Goal: Transaction & Acquisition: Purchase product/service

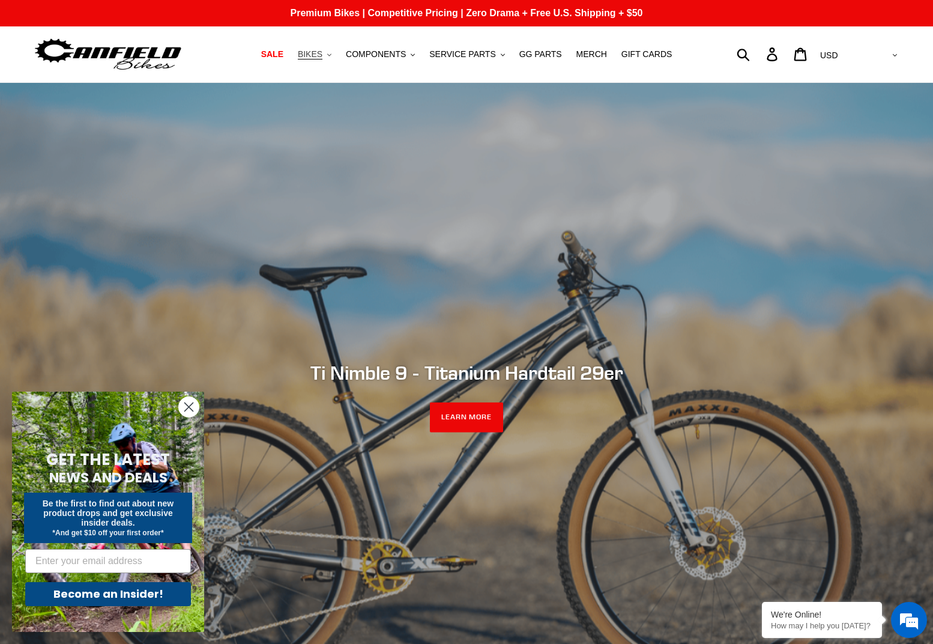
click at [322, 54] on span "BIKES" at bounding box center [310, 54] width 25 height 10
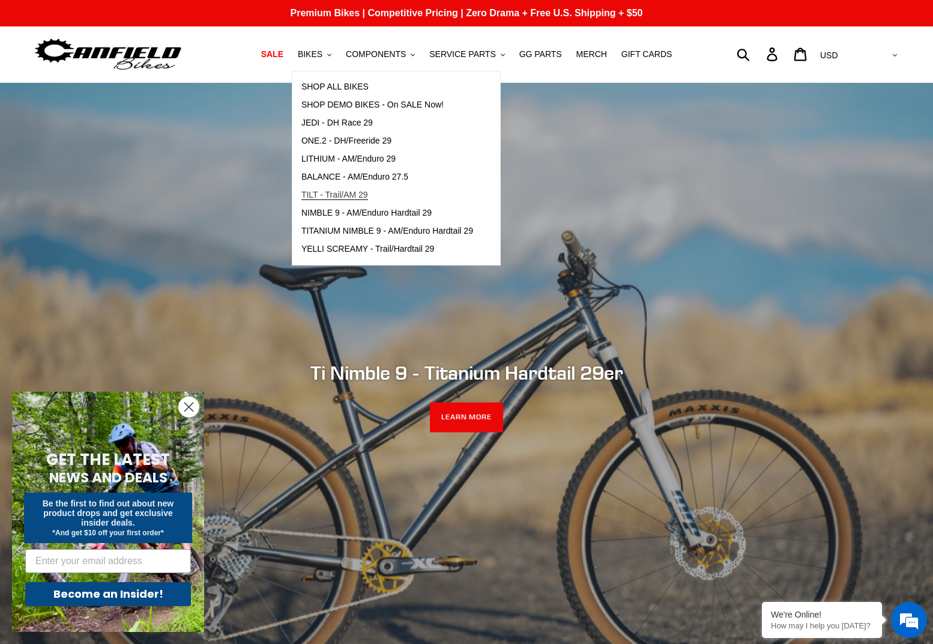
click at [367, 198] on span "TILT - Trail/AM 29" at bounding box center [334, 195] width 67 height 10
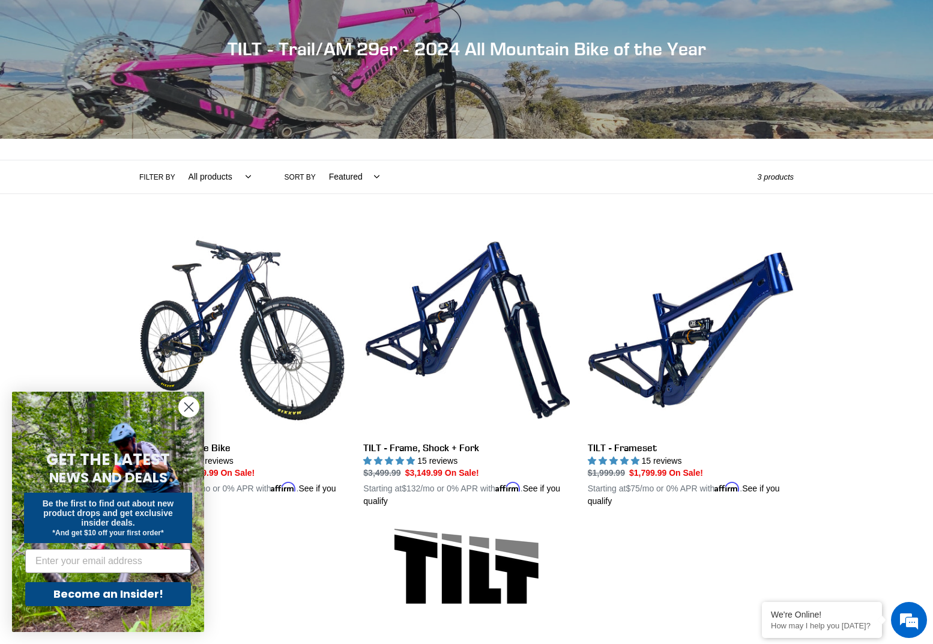
scroll to position [180, 0]
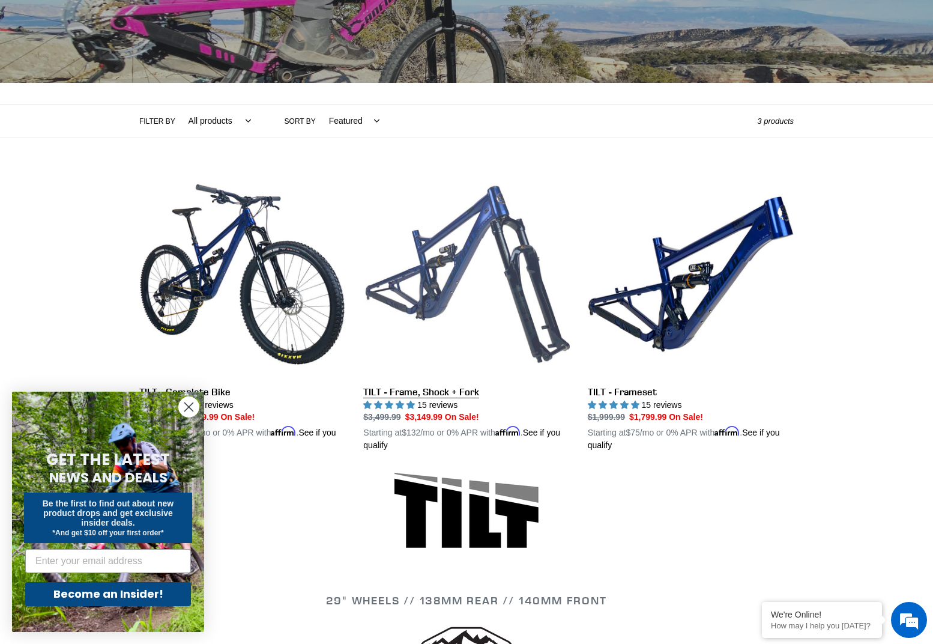
click at [474, 237] on link "TILT - Frame, Shock + Fork" at bounding box center [466, 311] width 206 height 281
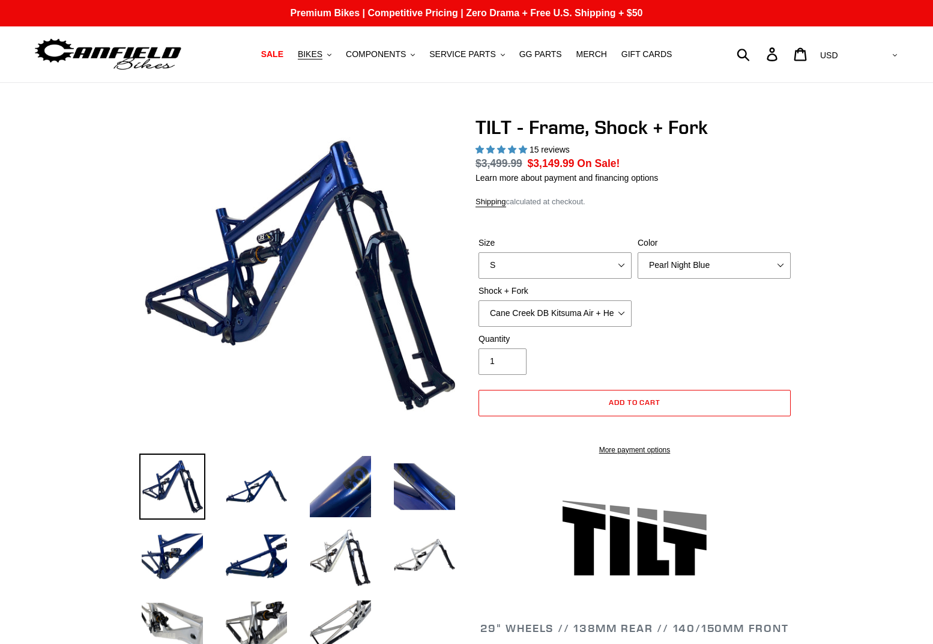
select select "highest-rating"
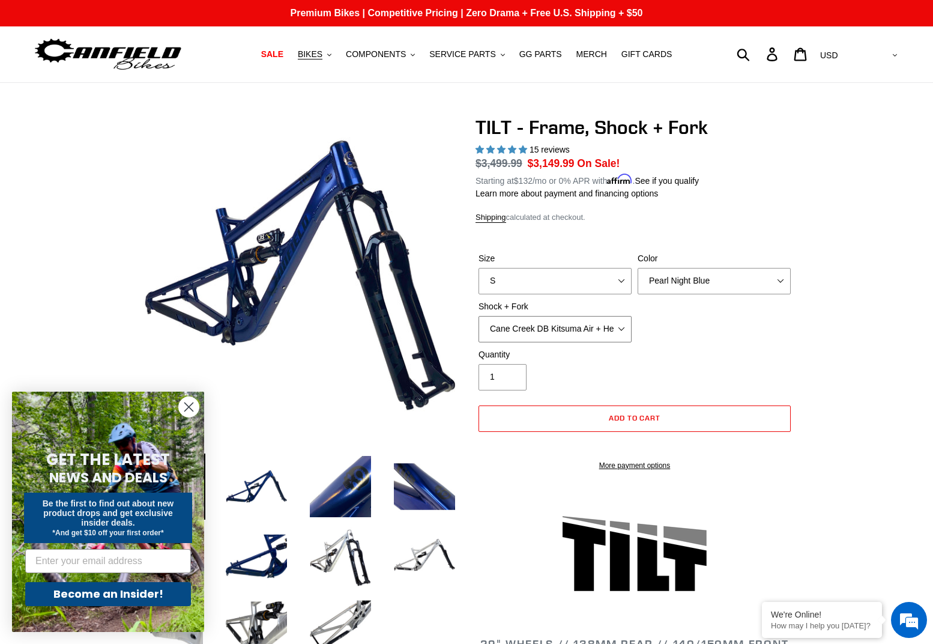
click at [596, 325] on select "Cane Creek DB Kitsuma Air + Helm MKII 140mm Cane Creek DB Kitsuma Air + Fox 36 …" at bounding box center [554, 329] width 153 height 26
click at [596, 324] on select "Cane Creek DB Kitsuma Air + Helm MKII 140mm Cane Creek DB Kitsuma Air + Fox 36 …" at bounding box center [554, 329] width 153 height 26
click at [790, 328] on div "Size S M L XL Color Pearl Night Blue Shock + Fork Cane Creek DB Kitsuma Air + H…" at bounding box center [634, 300] width 318 height 96
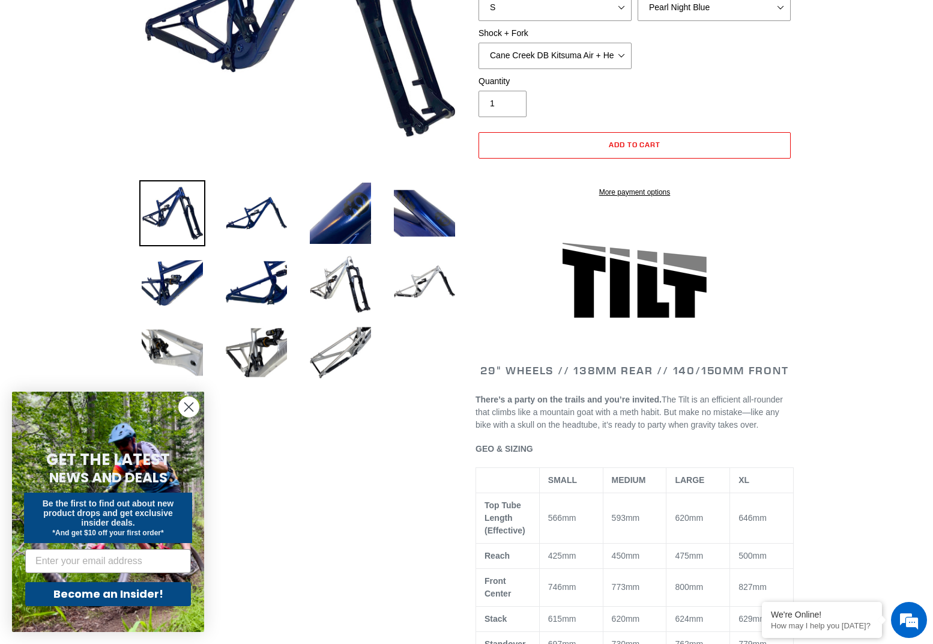
scroll to position [300, 0]
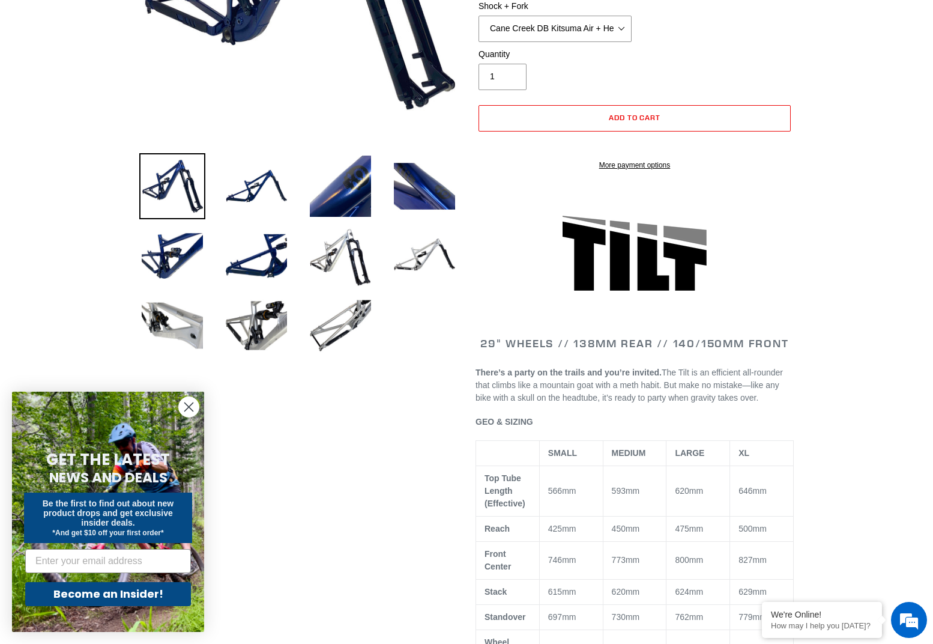
click at [178, 407] on form "GET THE LATEST NEWS AND DEALS Be the first to find out about new product drops …" at bounding box center [108, 511] width 192 height 240
click at [177, 405] on form "GET THE LATEST NEWS AND DEALS Be the first to find out about new product drops …" at bounding box center [108, 511] width 192 height 240
click at [202, 406] on form "GET THE LATEST NEWS AND DEALS Be the first to find out about new product drops …" at bounding box center [108, 511] width 192 height 240
click at [195, 403] on circle "Close dialog" at bounding box center [189, 407] width 20 height 20
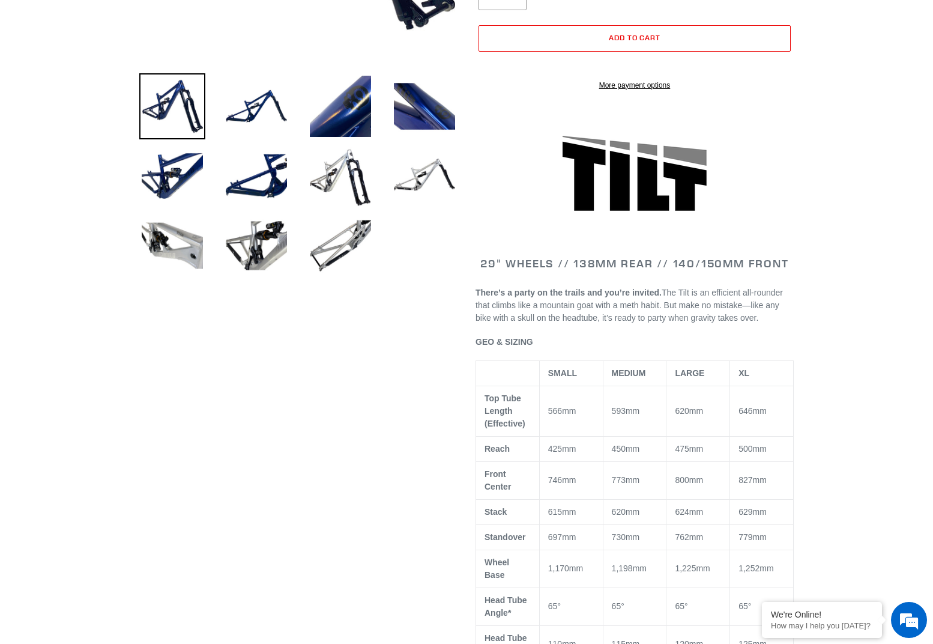
scroll to position [540, 0]
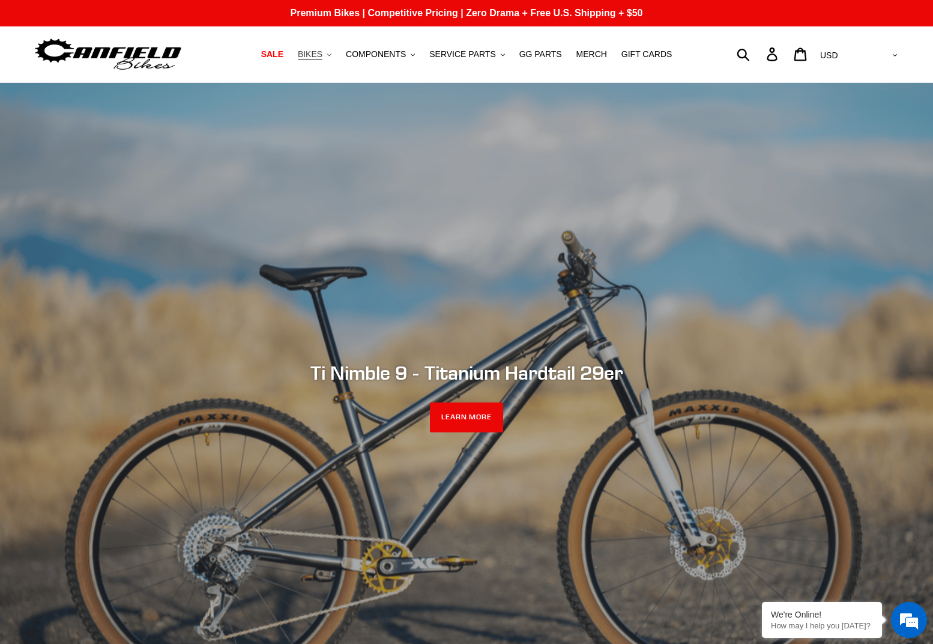
click at [335, 59] on button "BIKES .cls-1{fill:#231f20}" at bounding box center [315, 54] width 46 height 16
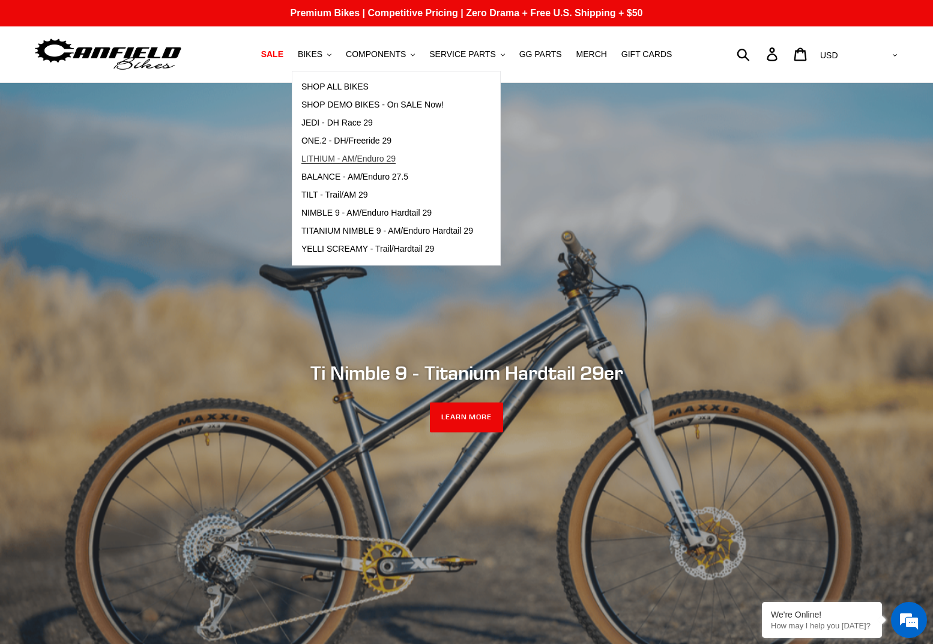
click at [346, 160] on span "LITHIUM - AM/Enduro 29" at bounding box center [348, 159] width 94 height 10
